Goal: Transaction & Acquisition: Purchase product/service

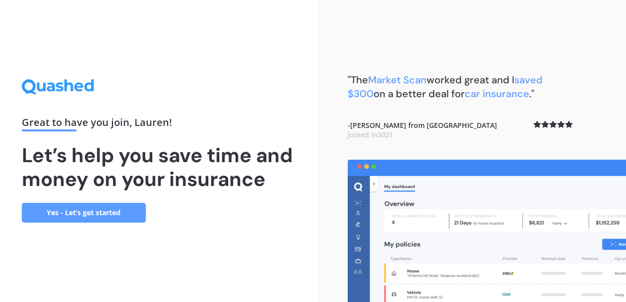
click at [122, 209] on link "Yes - Let’s get started" at bounding box center [84, 213] width 124 height 20
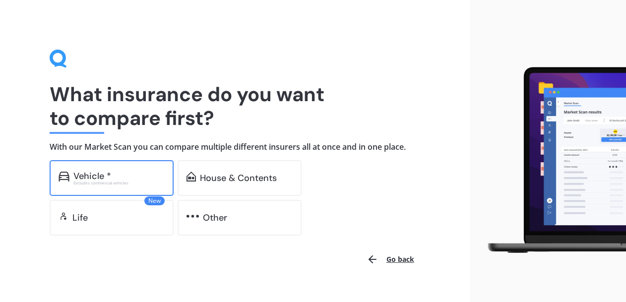
click at [131, 179] on div "Vehicle *" at bounding box center [118, 176] width 91 height 10
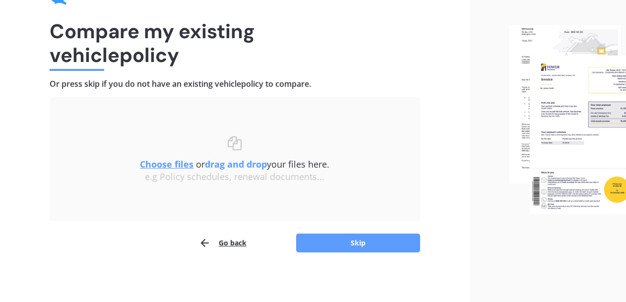
scroll to position [63, 0]
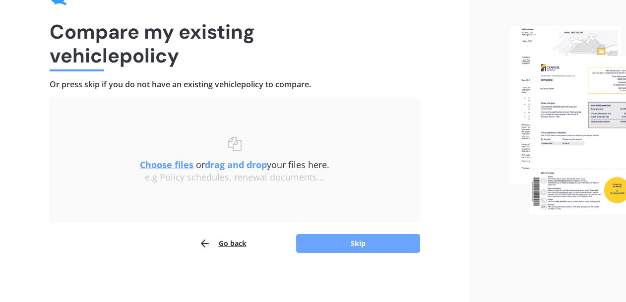
click at [354, 240] on button "Skip" at bounding box center [358, 243] width 124 height 19
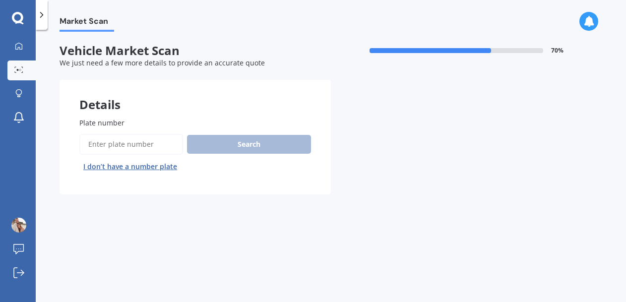
click at [140, 147] on input "Plate number" at bounding box center [131, 144] width 104 height 21
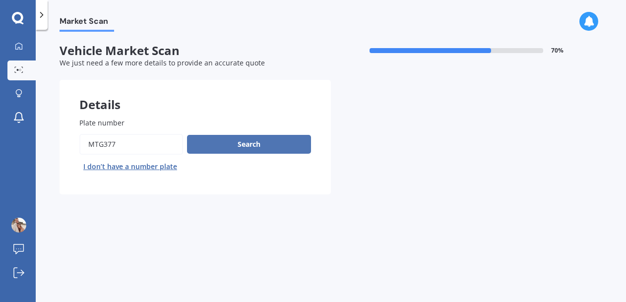
type input "mtg377"
click at [212, 142] on button "Search" at bounding box center [249, 144] width 124 height 19
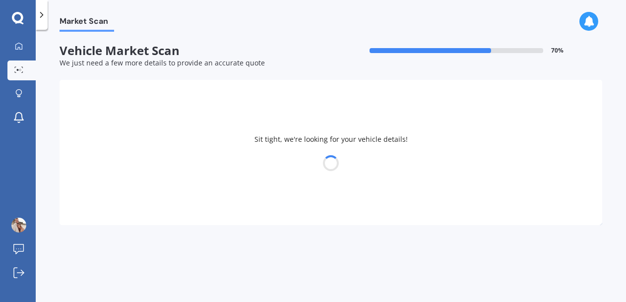
select select "MITSUBISHI"
select select "OUTLANDER"
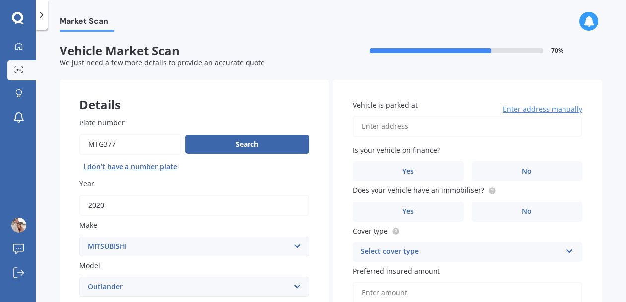
scroll to position [171, 0]
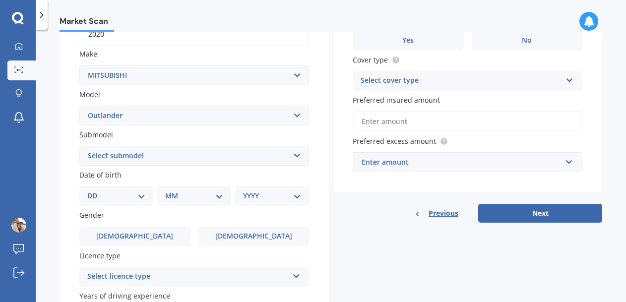
select select "LS 2.4P/CVT"
select select "10"
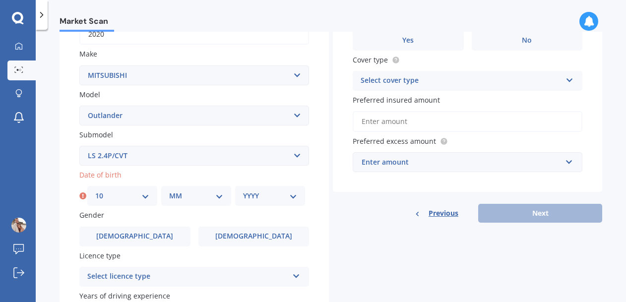
select select "02"
select select "1993"
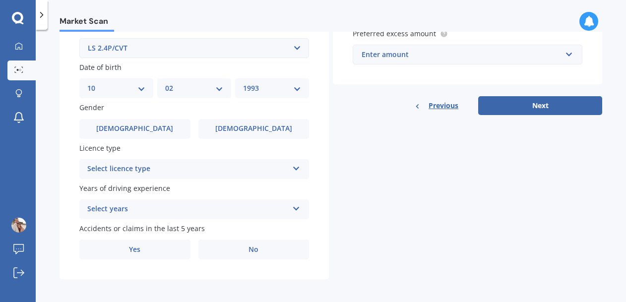
scroll to position [278, 0]
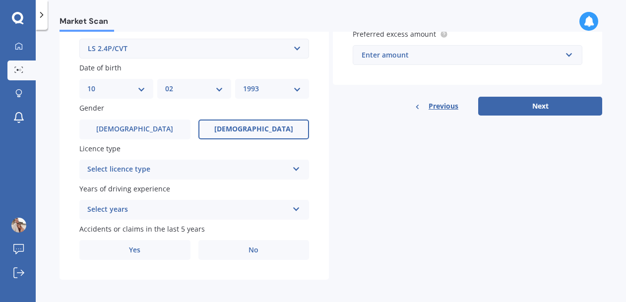
click at [220, 131] on label "Female" at bounding box center [253, 130] width 111 height 20
click at [0, 0] on input "Female" at bounding box center [0, 0] width 0 height 0
click at [178, 171] on div "Select licence type" at bounding box center [187, 170] width 201 height 12
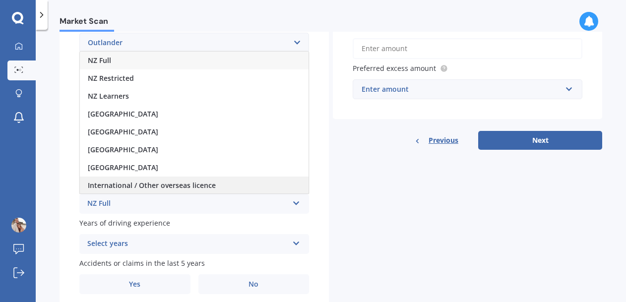
scroll to position [243, 0]
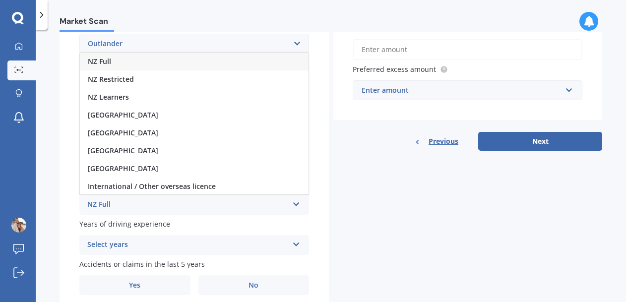
click at [112, 54] on div "NZ Full" at bounding box center [194, 62] width 229 height 18
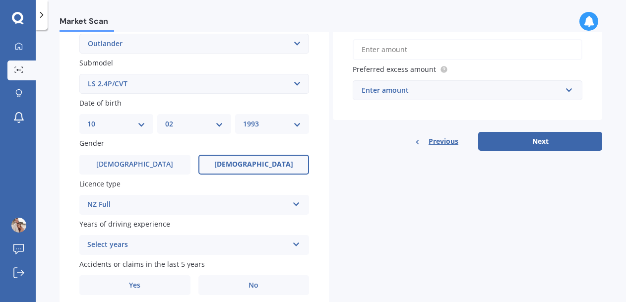
click at [144, 242] on div "Select years" at bounding box center [187, 245] width 201 height 12
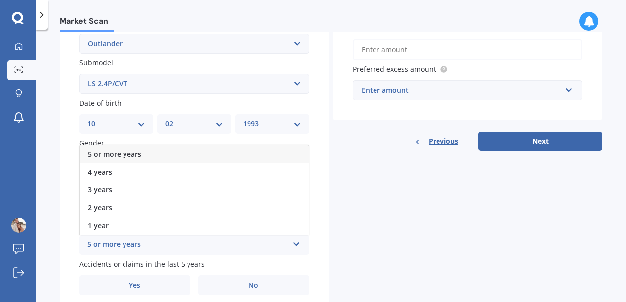
click at [122, 151] on span "5 or more years" at bounding box center [115, 153] width 54 height 9
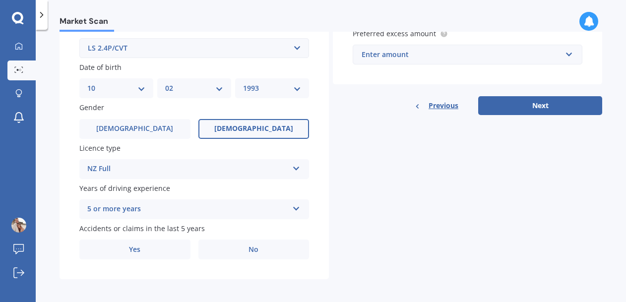
scroll to position [278, 0]
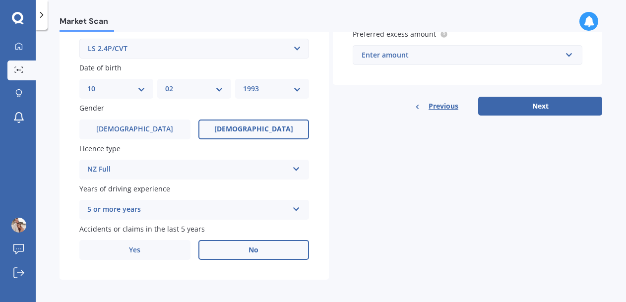
click at [233, 245] on label "No" at bounding box center [253, 250] width 111 height 20
click at [0, 0] on input "No" at bounding box center [0, 0] width 0 height 0
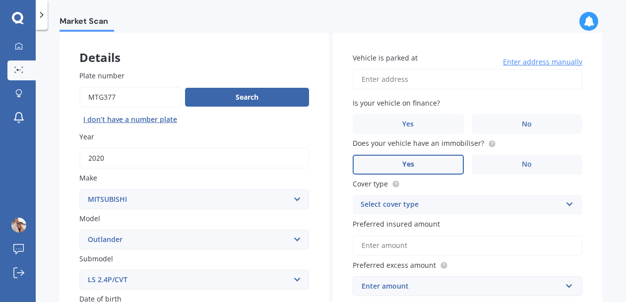
scroll to position [42, 0]
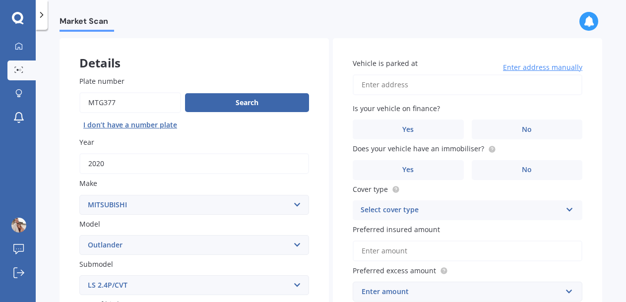
click at [433, 87] on input "Vehicle is parked at" at bounding box center [468, 84] width 230 height 21
type input "45 Loach Road, Hāwea Flat 9382"
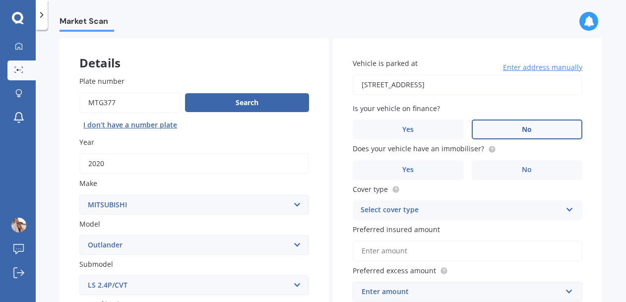
click at [483, 129] on label "No" at bounding box center [527, 130] width 111 height 20
click at [0, 0] on input "No" at bounding box center [0, 0] width 0 height 0
click at [491, 147] on icon at bounding box center [492, 148] width 2 height 2
click at [419, 175] on label "Yes" at bounding box center [408, 170] width 111 height 20
click at [0, 0] on input "Yes" at bounding box center [0, 0] width 0 height 0
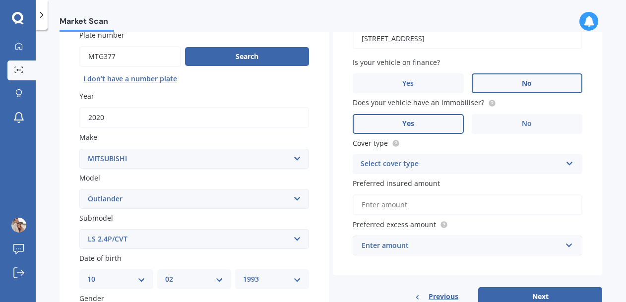
scroll to position [93, 0]
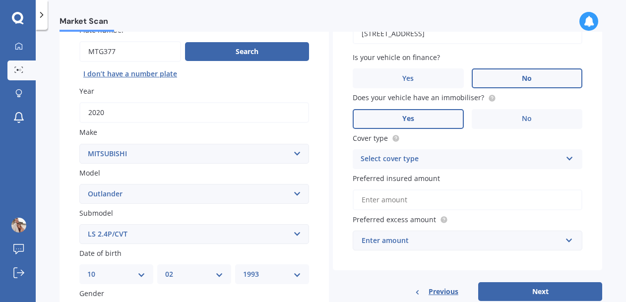
click at [454, 160] on div "Select cover type" at bounding box center [461, 159] width 201 height 12
click at [404, 183] on div "Comprehensive" at bounding box center [467, 179] width 229 height 18
click at [400, 198] on input "Preferred insured amount" at bounding box center [468, 200] width 230 height 21
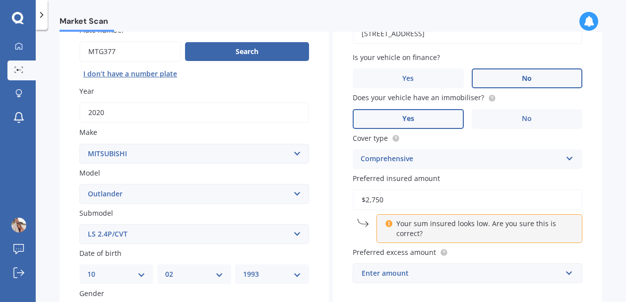
type input "$27,500"
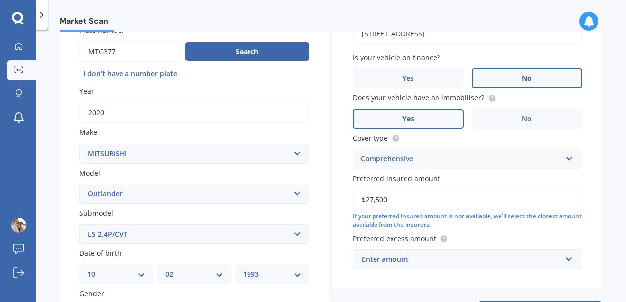
scroll to position [115, 0]
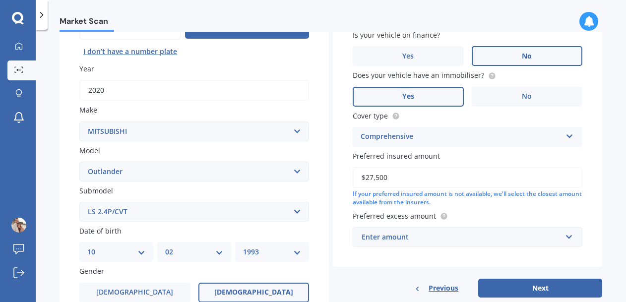
click at [414, 235] on div "Enter amount" at bounding box center [462, 237] width 200 height 11
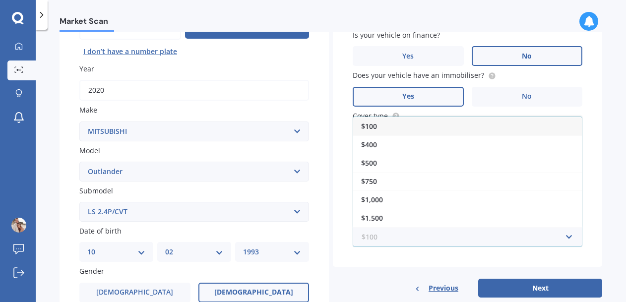
click at [411, 235] on input "text" at bounding box center [464, 237] width 221 height 19
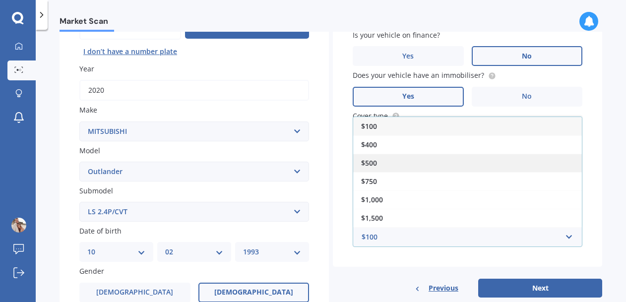
click at [409, 160] on div "$500" at bounding box center [467, 163] width 229 height 18
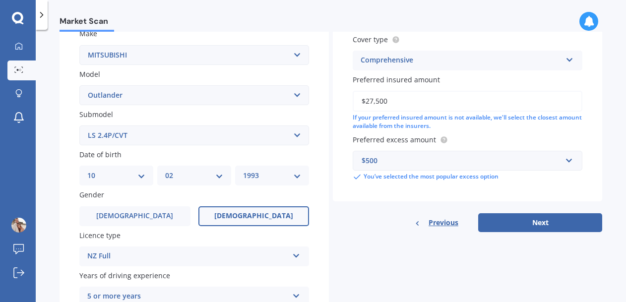
scroll to position [195, 0]
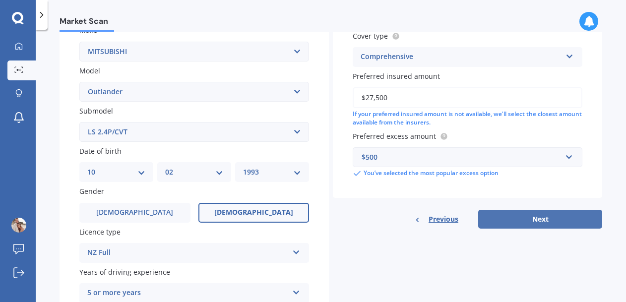
click at [513, 215] on button "Next" at bounding box center [540, 219] width 124 height 19
select select "10"
select select "02"
select select "1993"
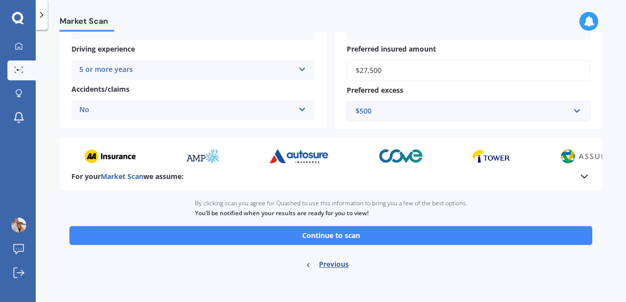
scroll to position [0, 0]
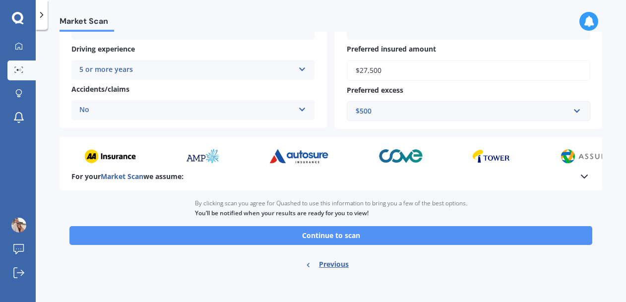
click at [337, 231] on button "Continue to scan" at bounding box center [330, 235] width 523 height 19
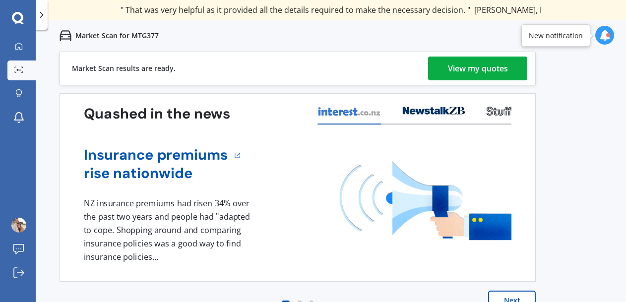
click at [466, 69] on div "View my quotes" at bounding box center [478, 69] width 60 height 24
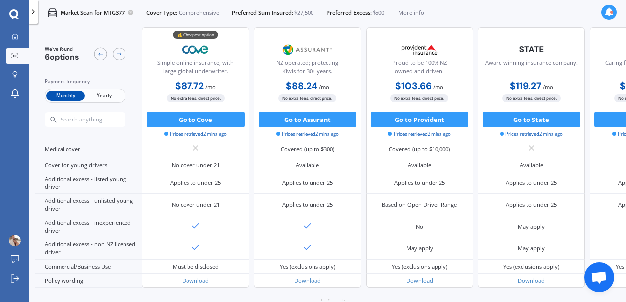
scroll to position [480, 0]
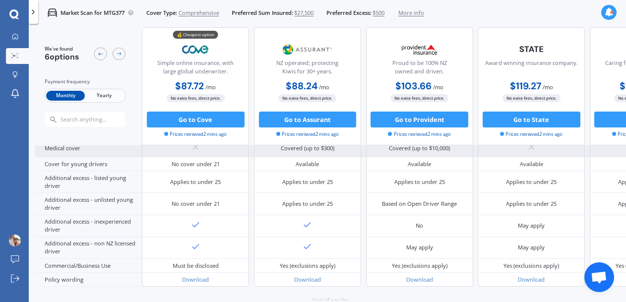
click at [84, 157] on div "Medical cover" at bounding box center [88, 148] width 107 height 17
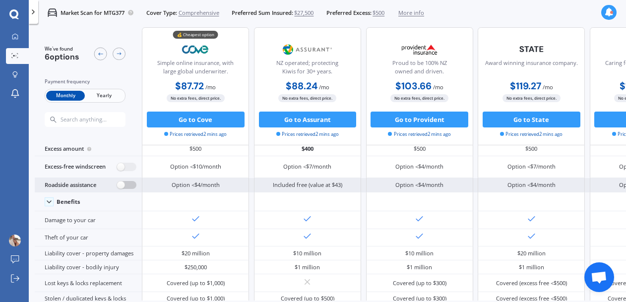
scroll to position [34, 0]
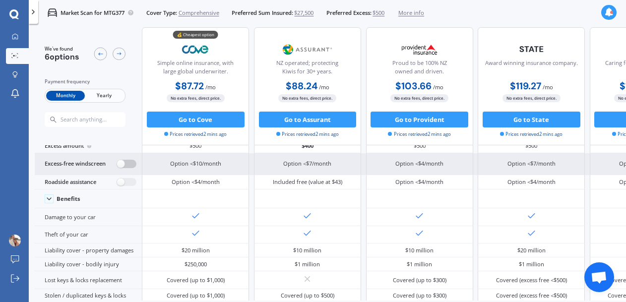
click at [122, 168] on label at bounding box center [126, 164] width 19 height 8
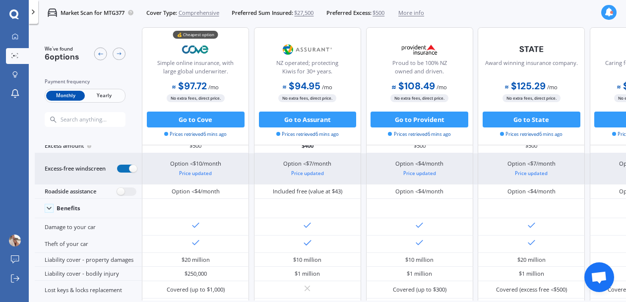
radio input "true"
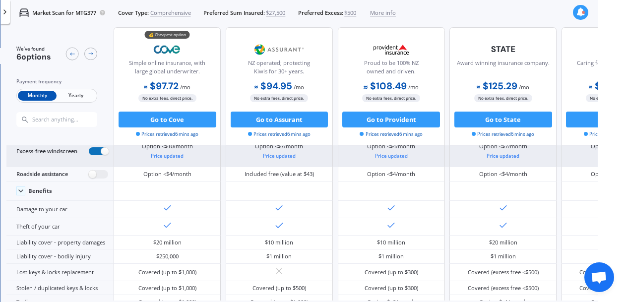
scroll to position [56, 0]
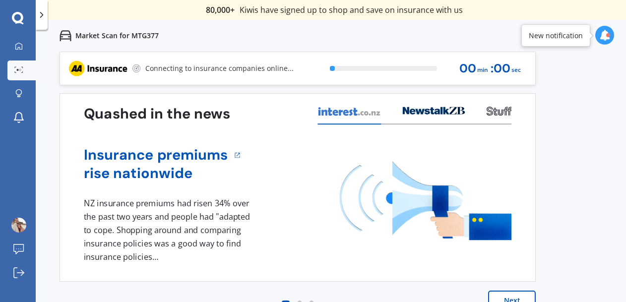
scroll to position [0, 1]
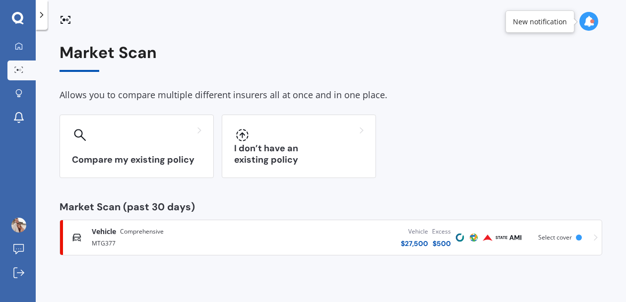
click at [483, 72] on div "Market Scan Allows you to compare multiple different insurers all at once and i…" at bounding box center [331, 150] width 543 height 212
drag, startPoint x: 472, startPoint y: 72, endPoint x: 471, endPoint y: 88, distance: 15.4
click at [472, 72] on div "Market Scan Allows you to compare multiple different insurers all at once and i…" at bounding box center [331, 150] width 543 height 212
click at [428, 235] on div "Vehicle" at bounding box center [414, 232] width 27 height 10
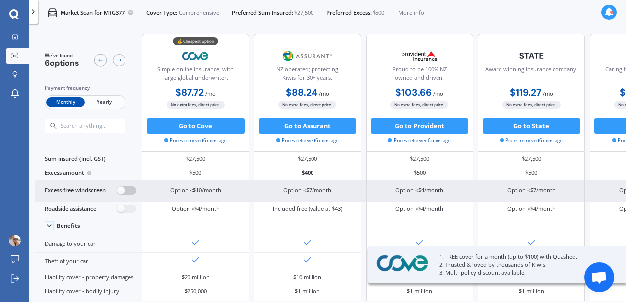
click at [117, 195] on label at bounding box center [126, 191] width 19 height 8
radio input "true"
